Goal: Information Seeking & Learning: Learn about a topic

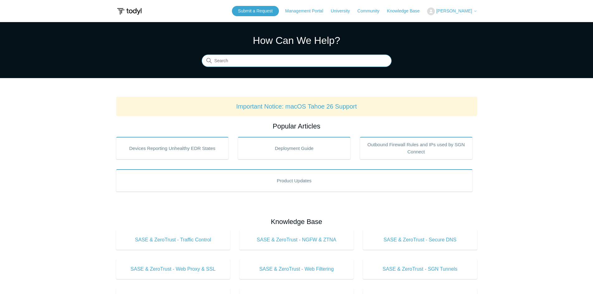
click at [243, 62] on input "Search" at bounding box center [297, 61] width 190 height 12
click at [225, 55] on input "Search" at bounding box center [297, 61] width 190 height 12
click at [225, 59] on input "Search" at bounding box center [297, 61] width 190 height 12
type input "cannot register a device"
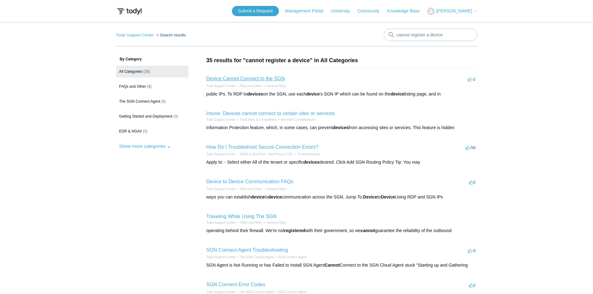
click at [254, 80] on link "Device Cannot Connect to the SGN" at bounding box center [245, 78] width 79 height 5
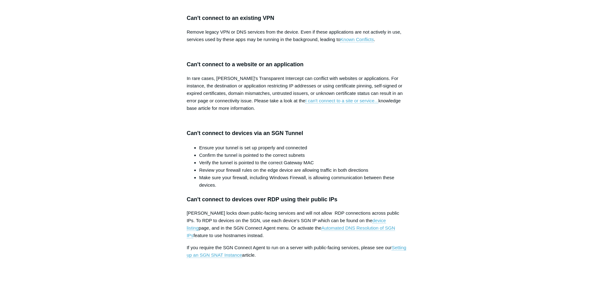
scroll to position [685, 0]
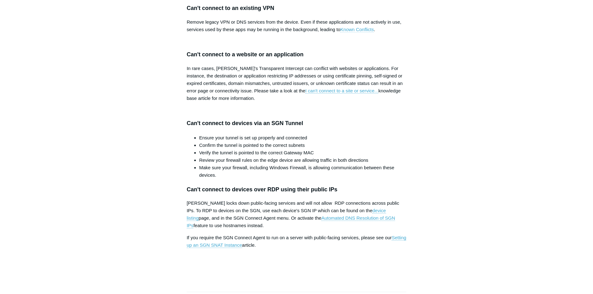
click at [354, 32] on link "Known Conflicts" at bounding box center [357, 30] width 34 height 6
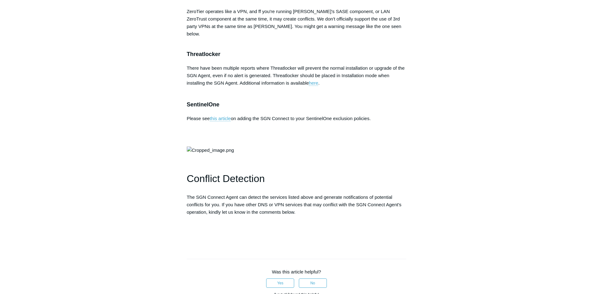
scroll to position [1338, 0]
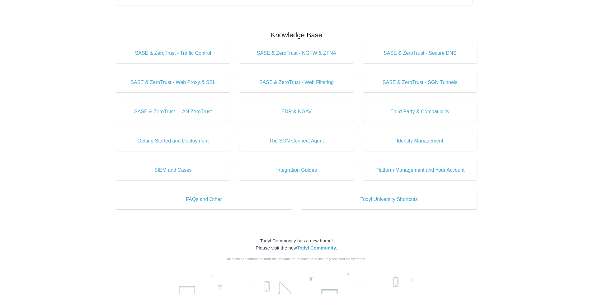
scroll to position [218, 0]
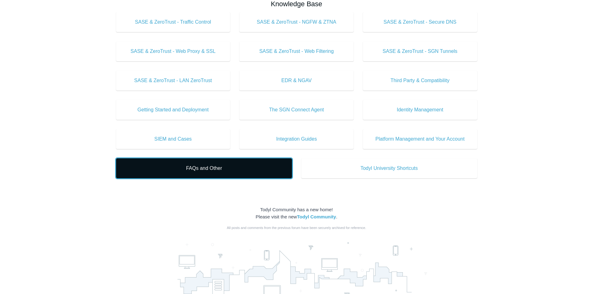
click at [206, 172] on span "FAQs and Other" at bounding box center [203, 168] width 157 height 7
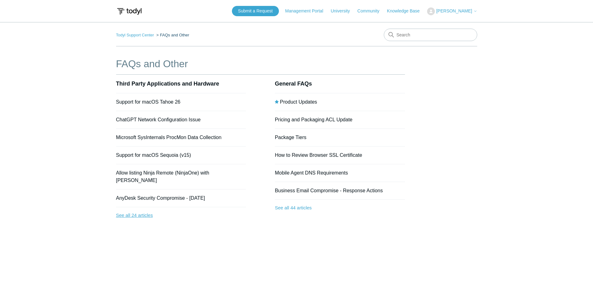
click at [123, 207] on link "See all 24 articles" at bounding box center [181, 215] width 130 height 16
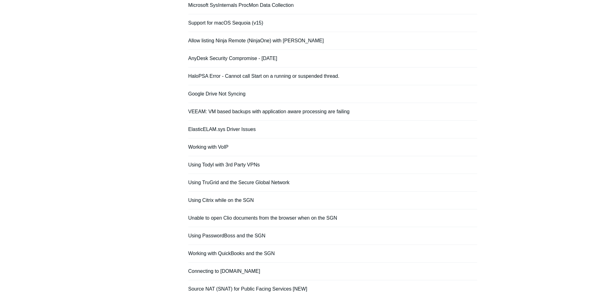
scroll to position [124, 0]
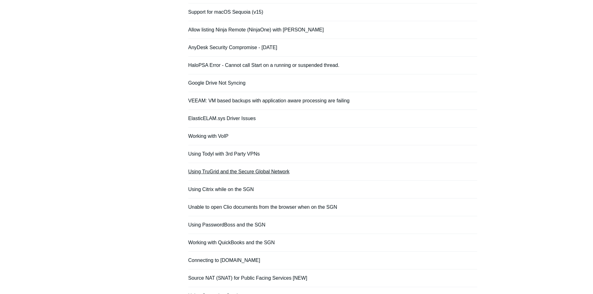
click at [234, 170] on link "Using TruGrid and the Secure Global Network" at bounding box center [238, 171] width 101 height 5
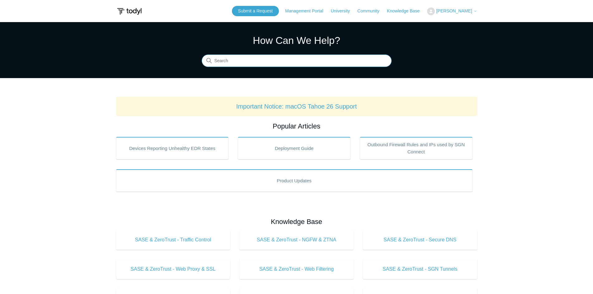
click at [254, 59] on input "Search" at bounding box center [297, 61] width 190 height 12
click at [226, 61] on input "Search" at bounding box center [297, 61] width 190 height 12
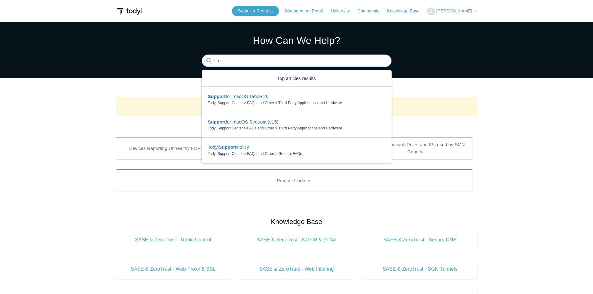
type input "s"
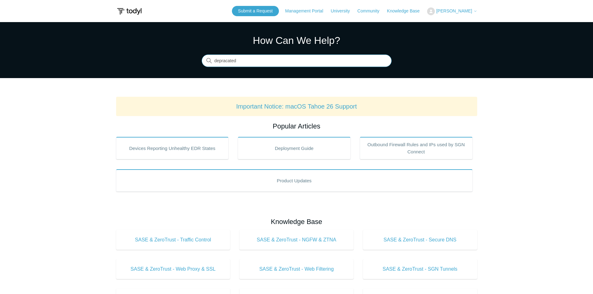
type input "depracated"
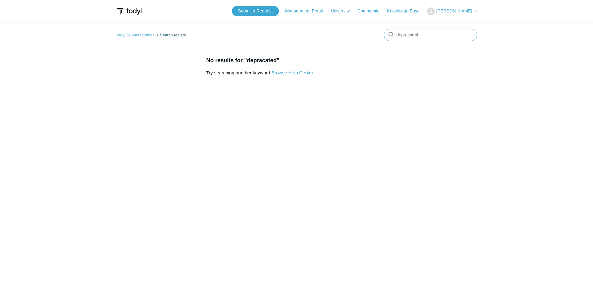
drag, startPoint x: 396, startPoint y: 31, endPoint x: 194, endPoint y: 36, distance: 202.4
click at [257, 34] on nav "Todyl Support Center Search results depracated" at bounding box center [296, 38] width 361 height 18
type input "support"
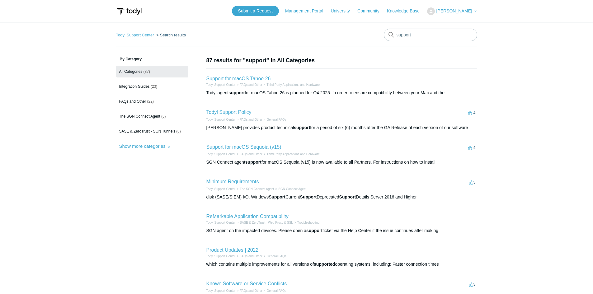
click at [237, 178] on li "Minimum Requirements 3 votes 3 Todyl Support Center The SGN Connect Agent SGN C…" at bounding box center [341, 189] width 271 height 35
click at [237, 180] on link "Minimum Requirements" at bounding box center [232, 181] width 53 height 5
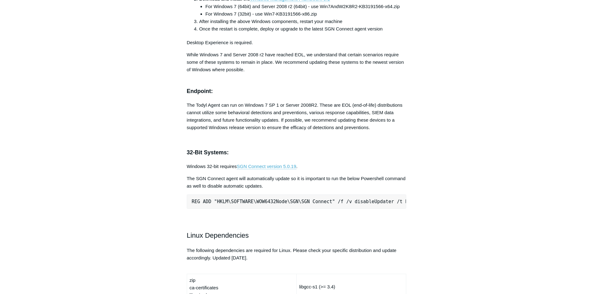
scroll to position [1494, 0]
